Goal: Information Seeking & Learning: Check status

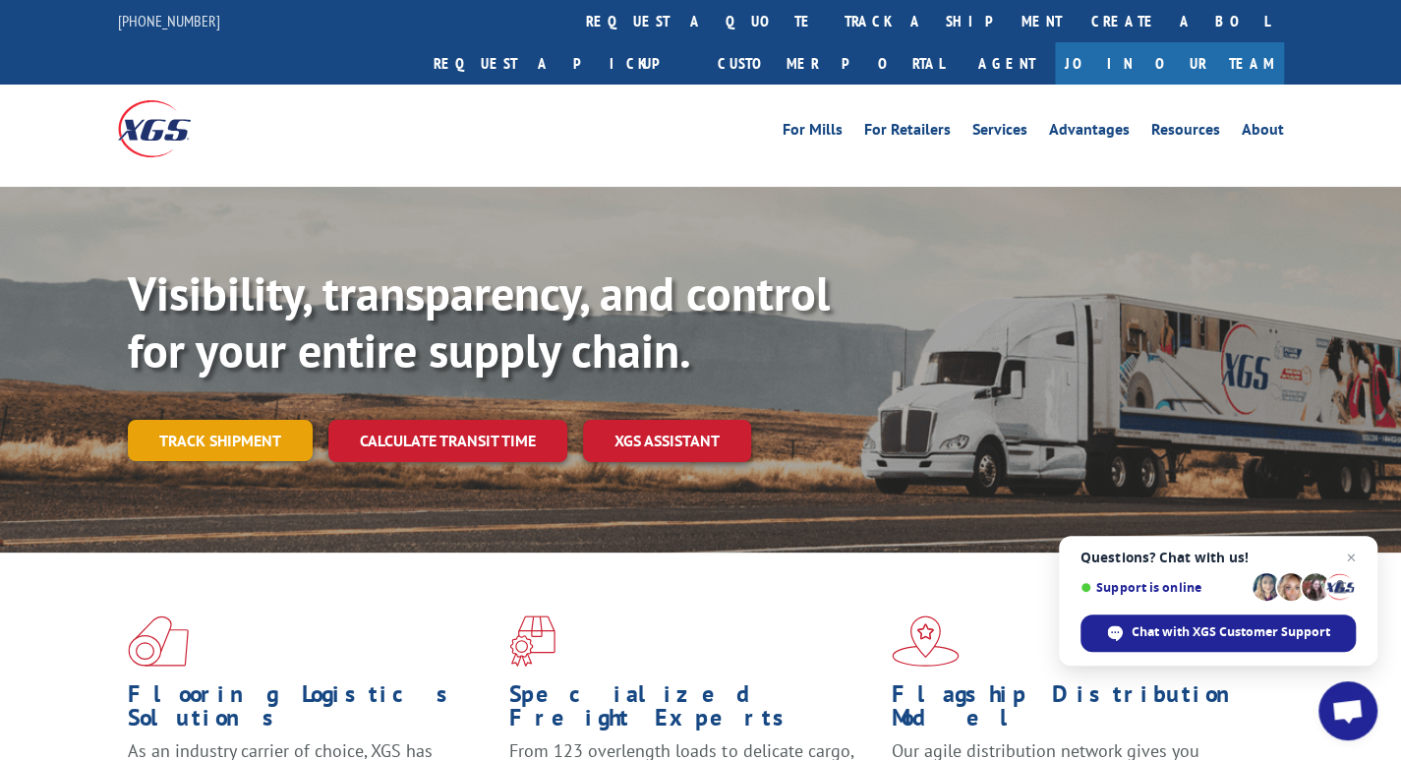
click at [231, 420] on link "Track shipment" at bounding box center [220, 440] width 185 height 41
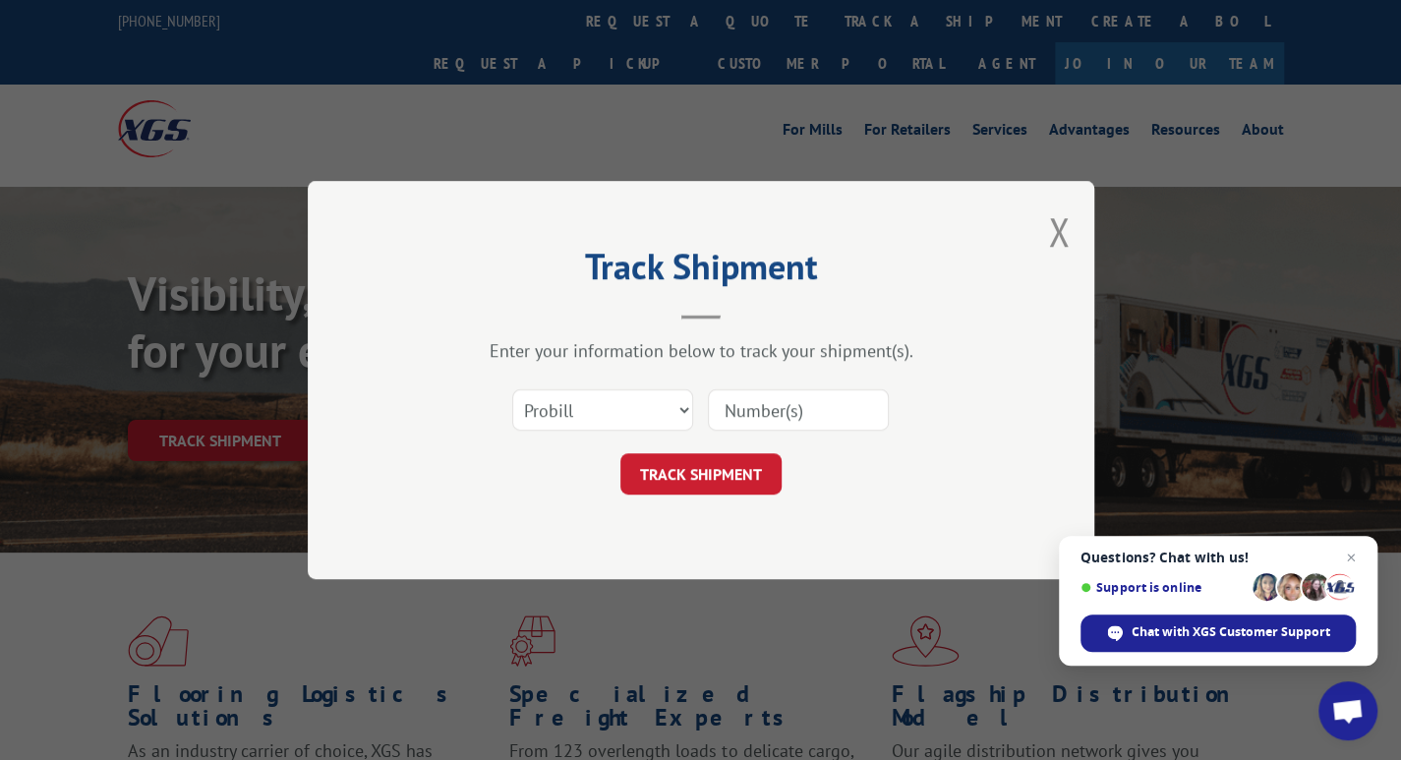
click at [745, 394] on input at bounding box center [798, 409] width 181 height 41
type input "15095511"
click button "TRACK SHIPMENT" at bounding box center [700, 473] width 161 height 41
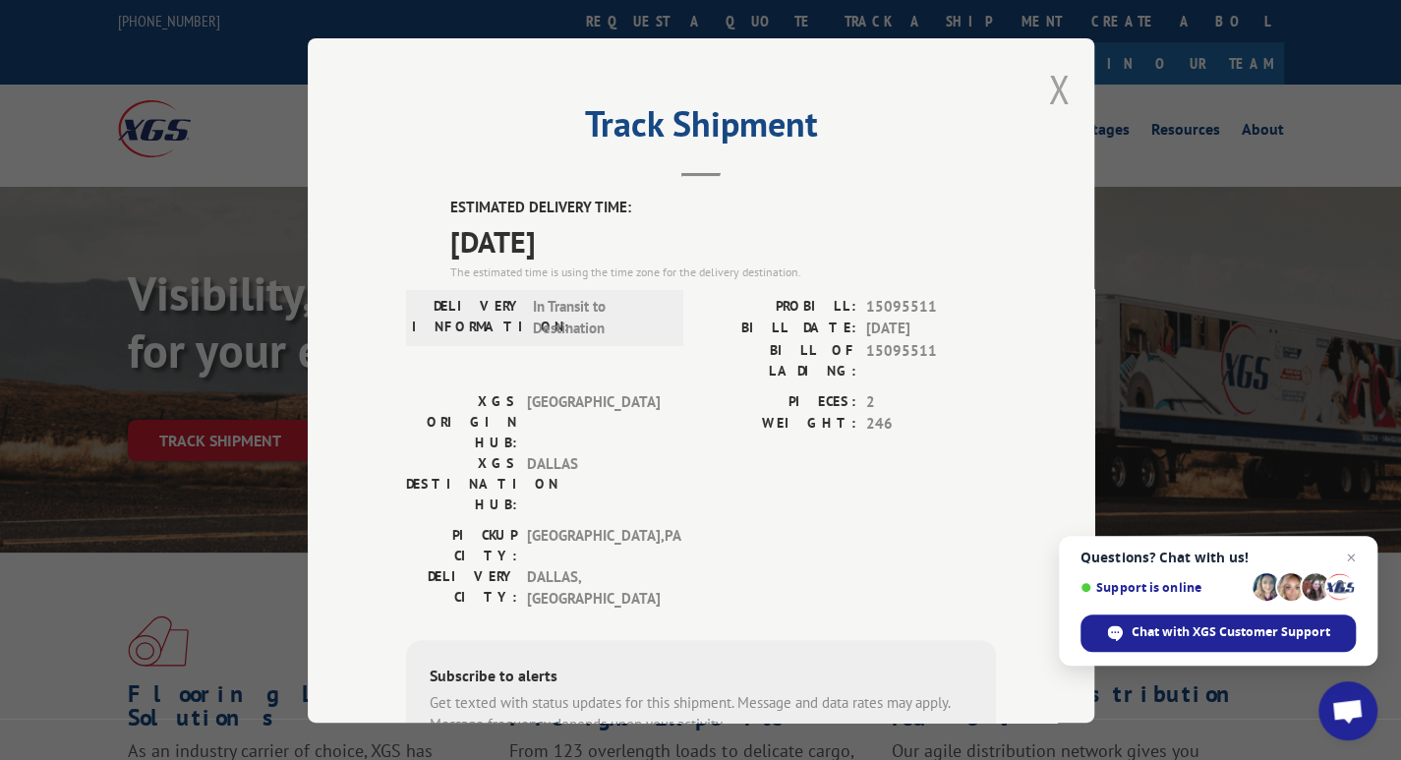
click at [1053, 99] on button "Close modal" at bounding box center [1059, 89] width 22 height 52
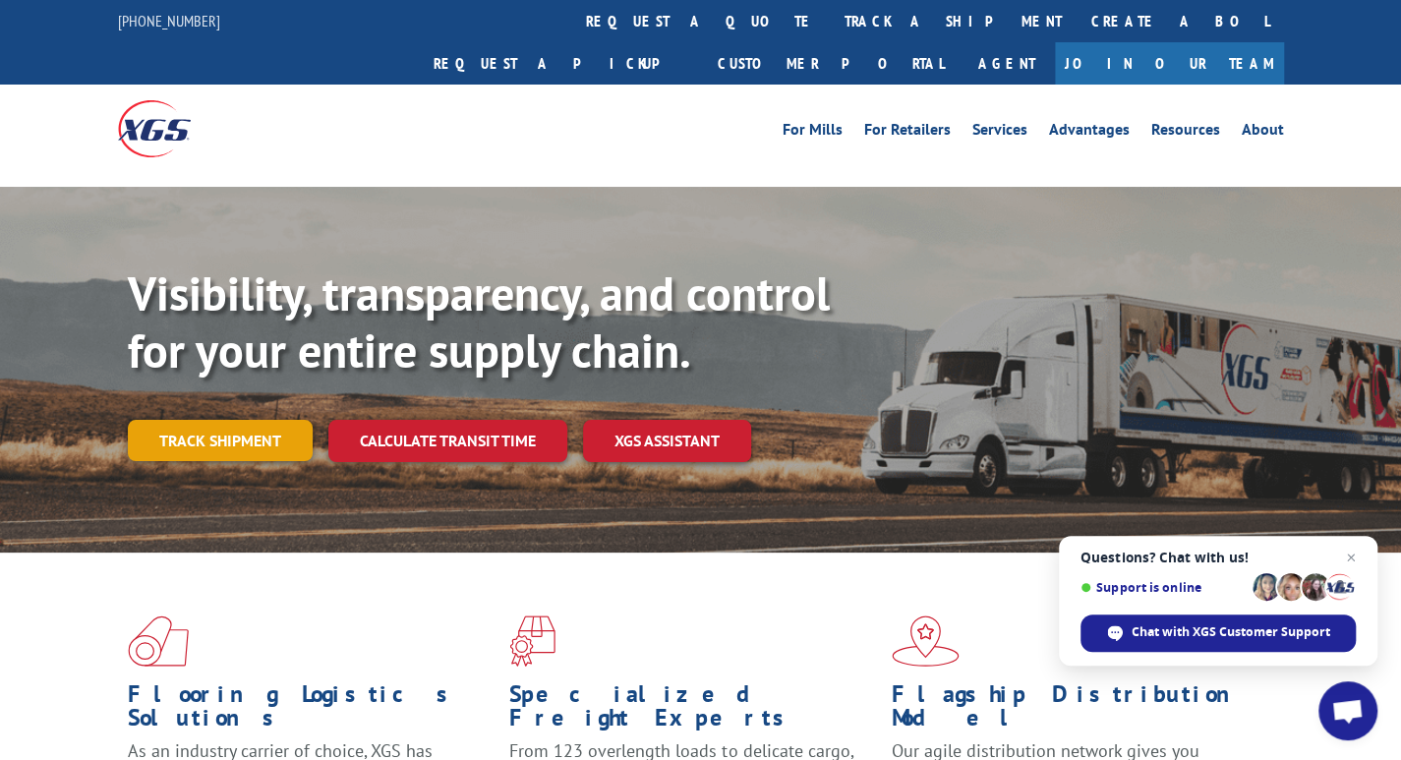
click at [234, 420] on link "Track shipment" at bounding box center [220, 440] width 185 height 41
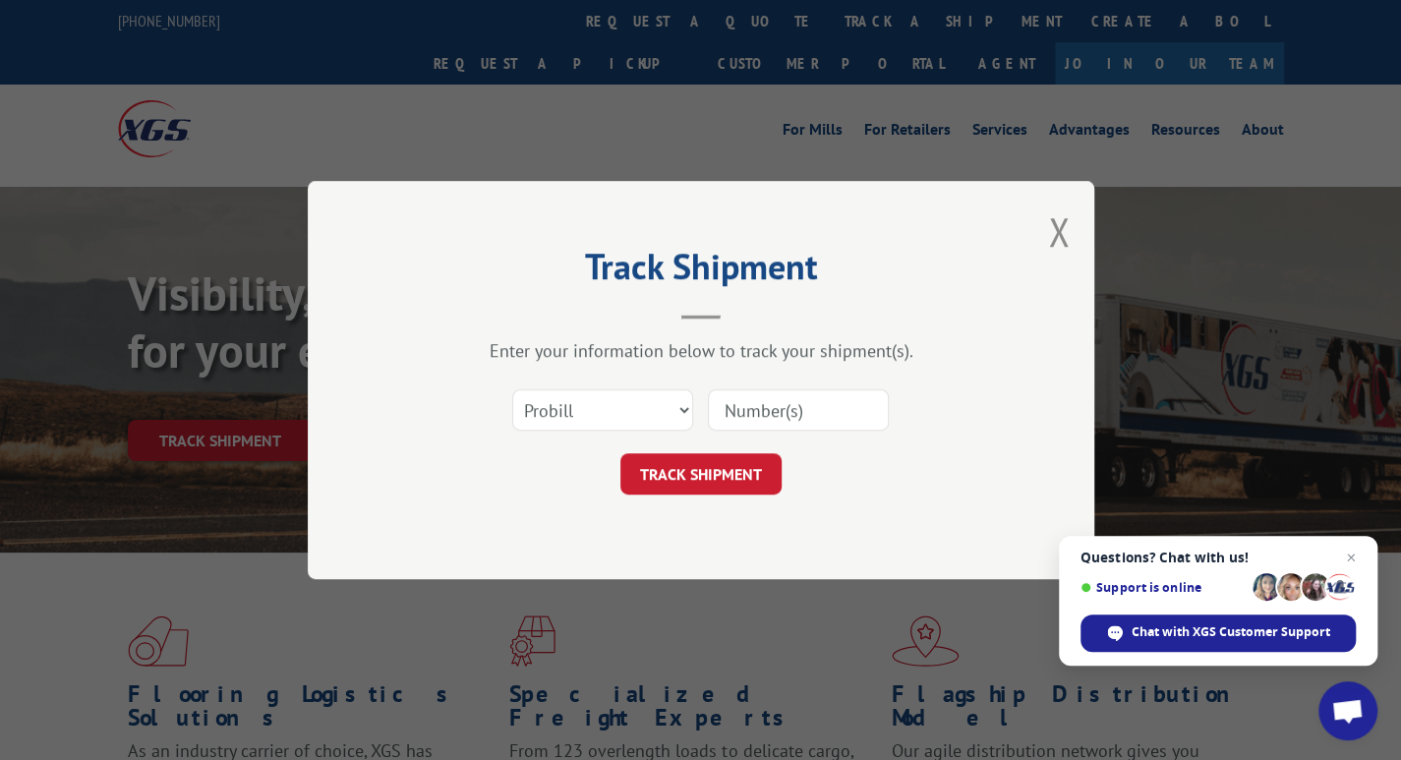
click at [796, 412] on input at bounding box center [798, 409] width 181 height 41
type input "15095515"
click button "TRACK SHIPMENT" at bounding box center [700, 473] width 161 height 41
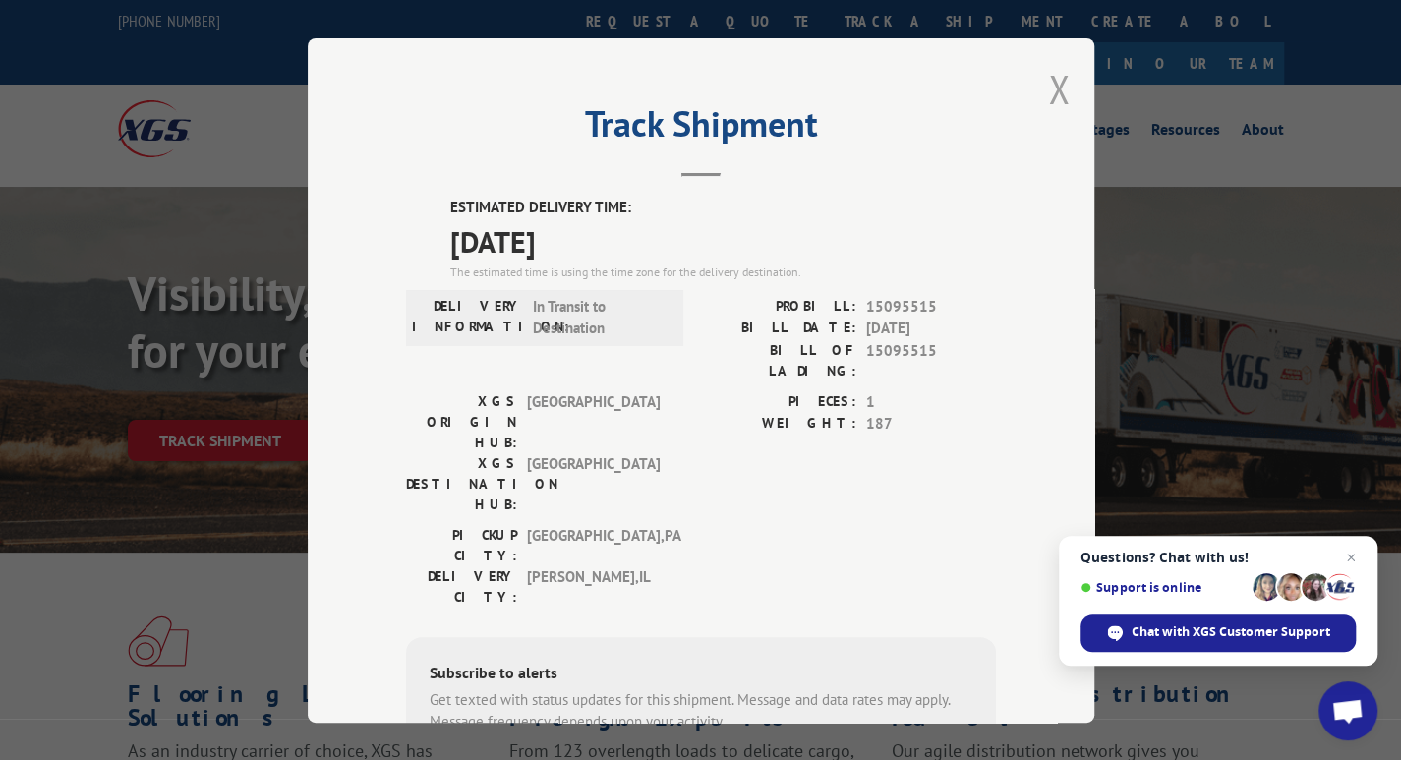
click at [1058, 99] on button "Close modal" at bounding box center [1059, 89] width 22 height 52
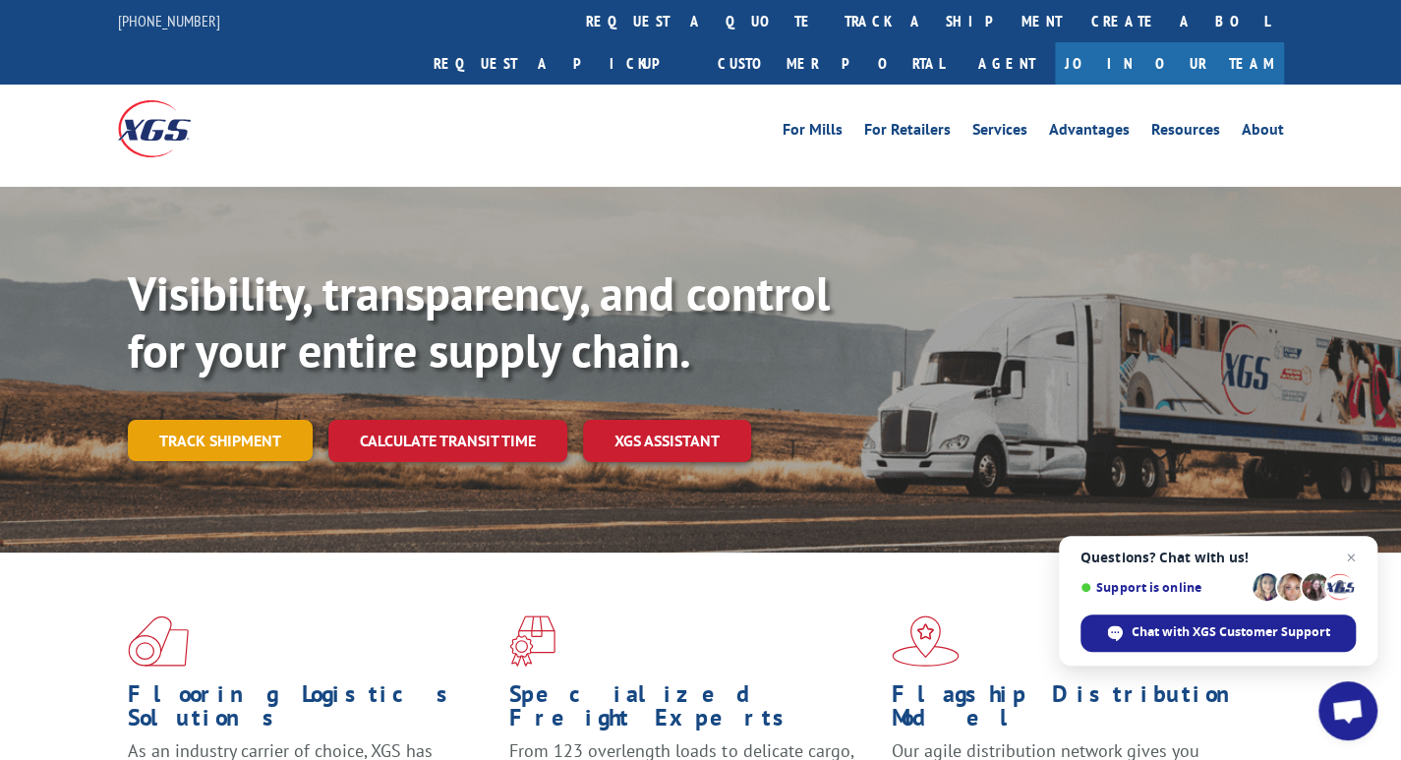
click at [199, 420] on link "Track shipment" at bounding box center [220, 440] width 185 height 41
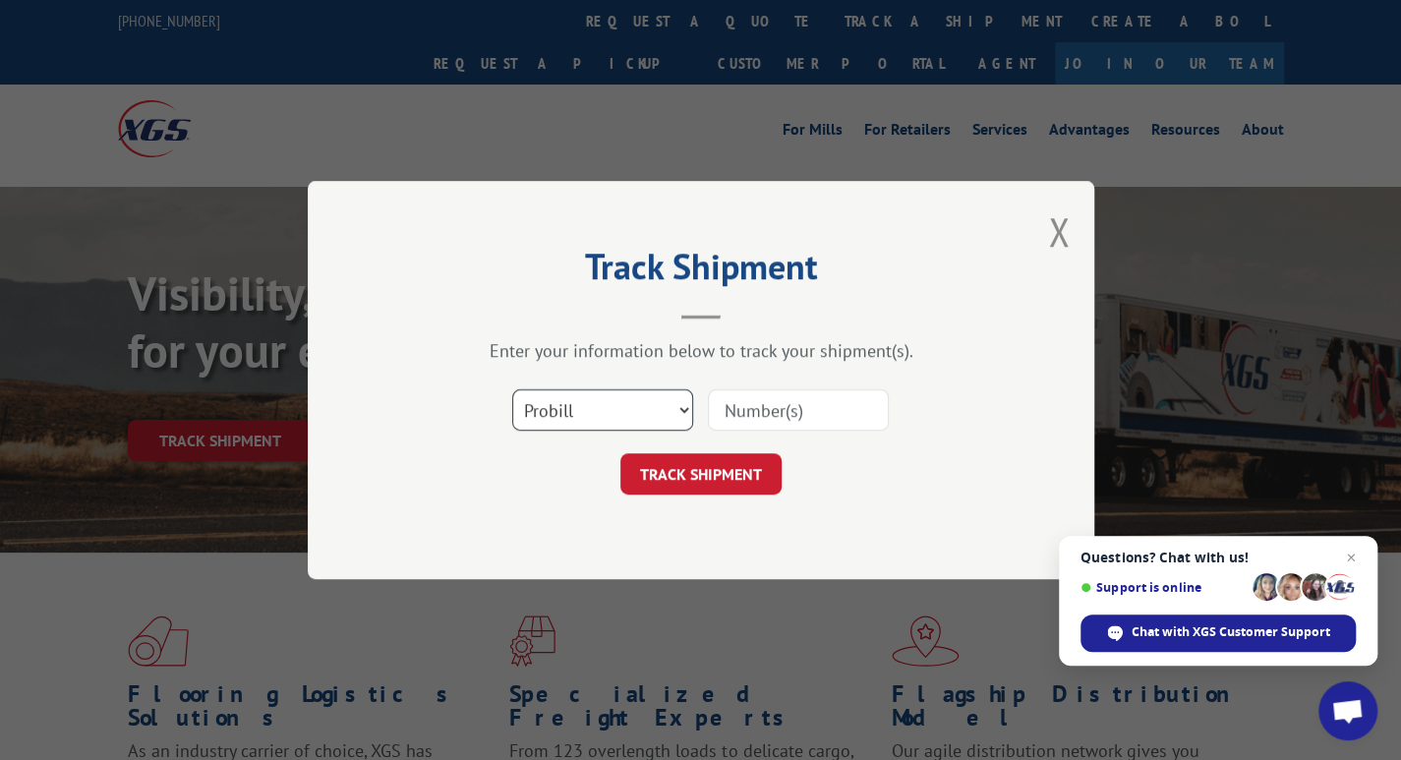
drag, startPoint x: 600, startPoint y: 412, endPoint x: 585, endPoint y: 418, distance: 15.9
click at [600, 412] on select "Select category... Probill BOL PO" at bounding box center [602, 409] width 181 height 41
select select "bol"
click at [512, 389] on select "Select category... Probill BOL PO" at bounding box center [602, 409] width 181 height 41
click at [802, 413] on input at bounding box center [798, 409] width 181 height 41
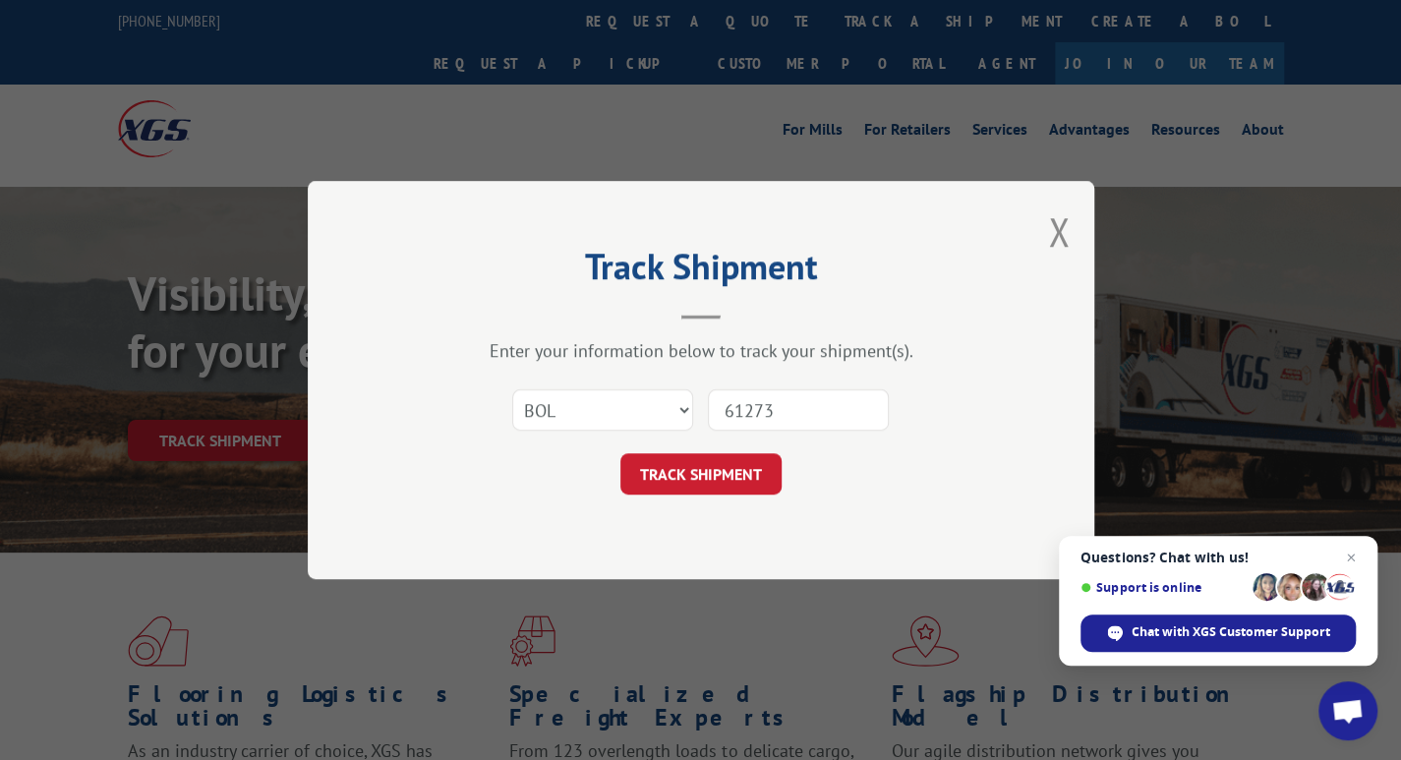
type input "612737"
click button "TRACK SHIPMENT" at bounding box center [700, 473] width 161 height 41
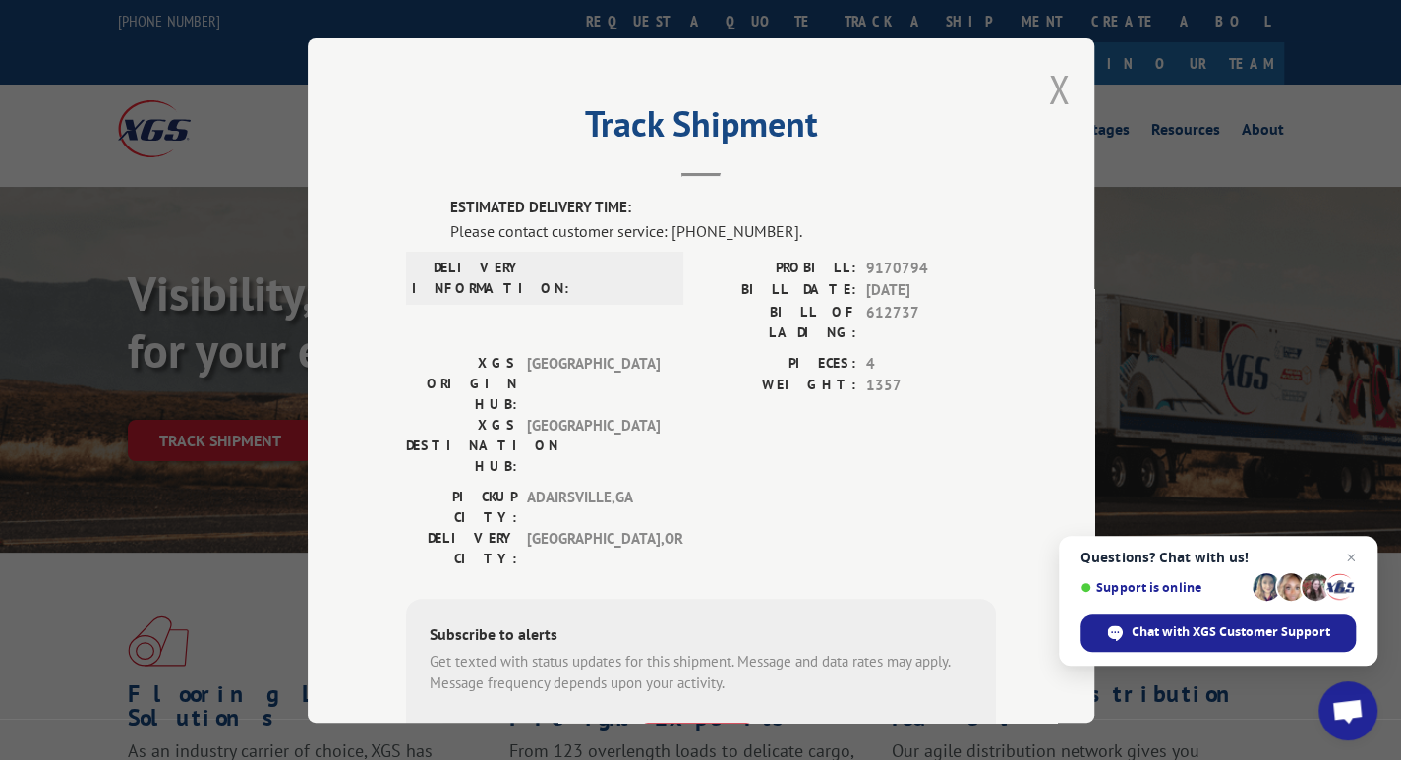
click at [1052, 90] on button "Close modal" at bounding box center [1059, 89] width 22 height 52
